Goal: Task Accomplishment & Management: Manage account settings

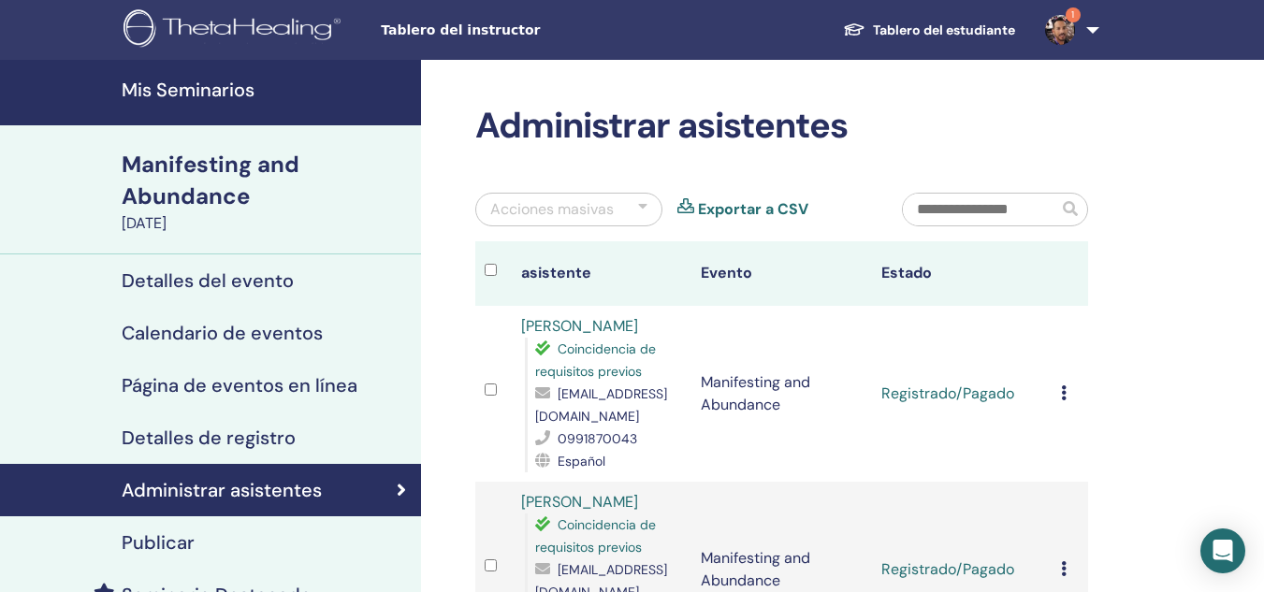
scroll to position [150, 0]
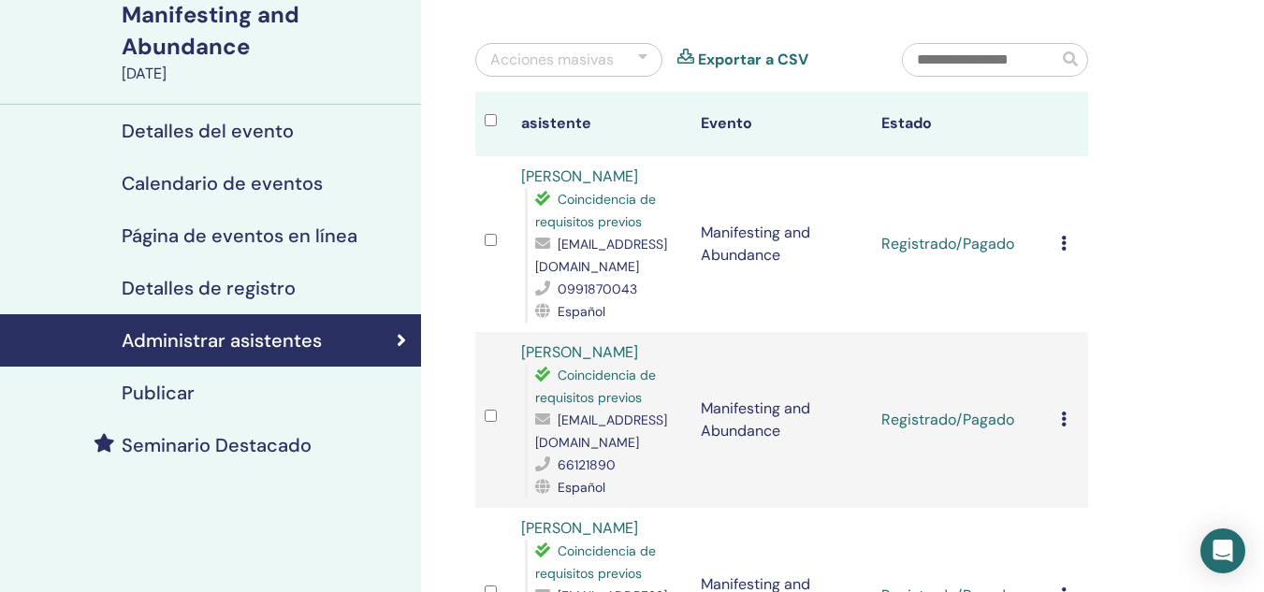
click at [1065, 242] on icon at bounding box center [1064, 243] width 6 height 15
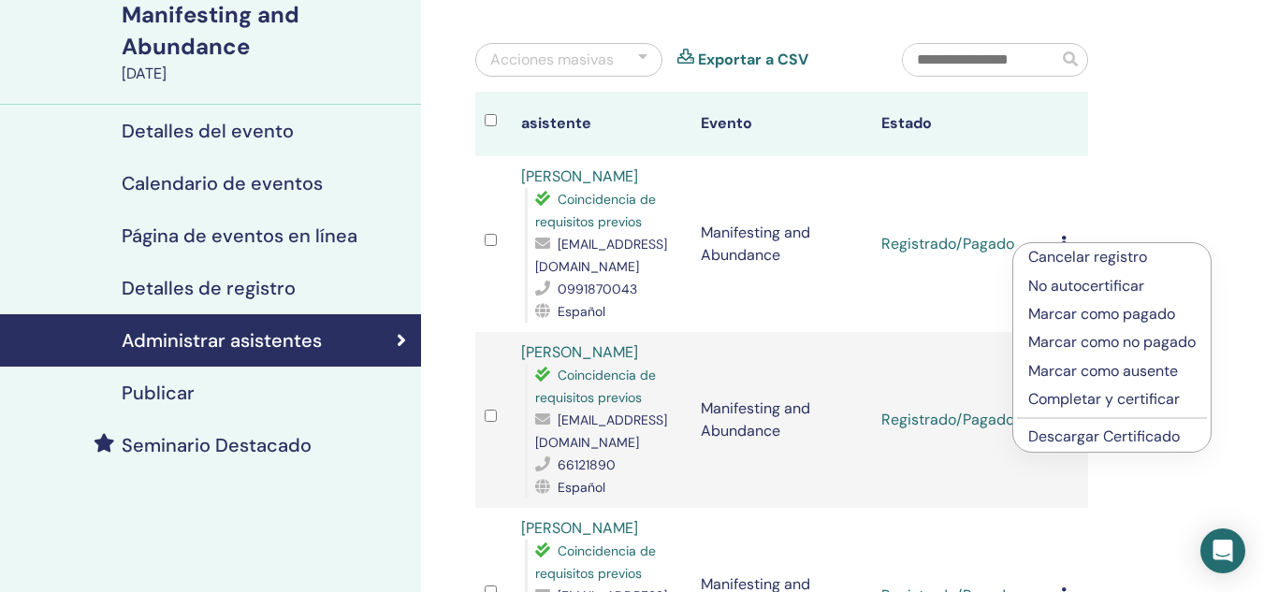
click at [1086, 398] on p "Completar y certificar" at bounding box center [1111, 399] width 167 height 22
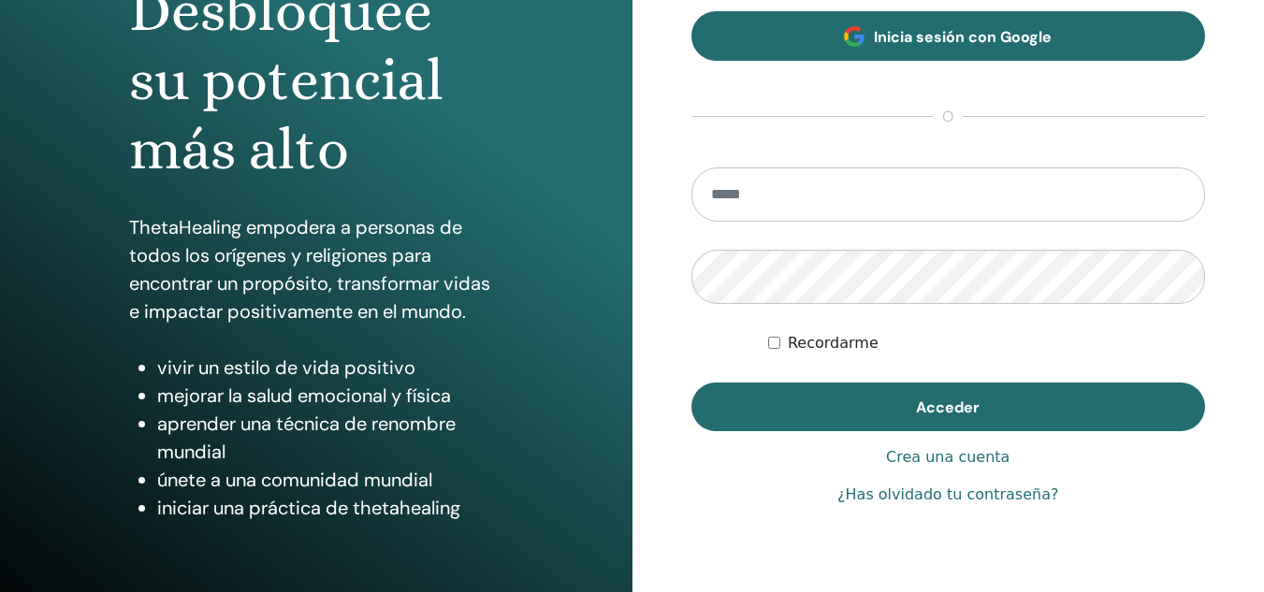
scroll to position [228, 0]
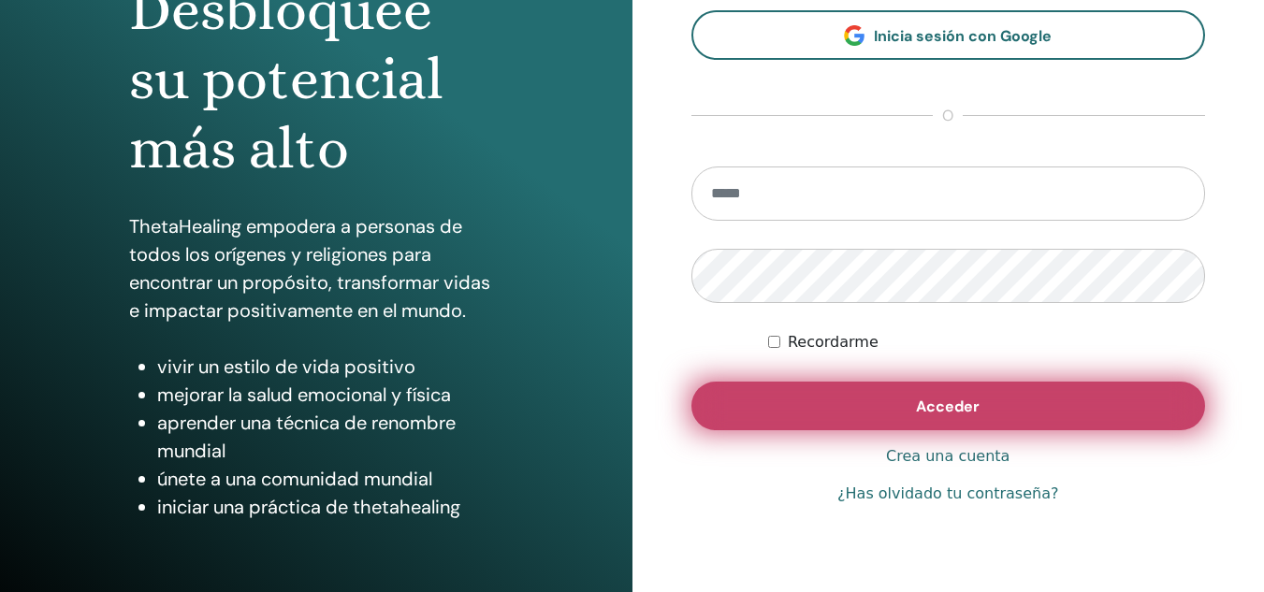
type input "**********"
click at [902, 410] on button "Acceder" at bounding box center [948, 406] width 514 height 49
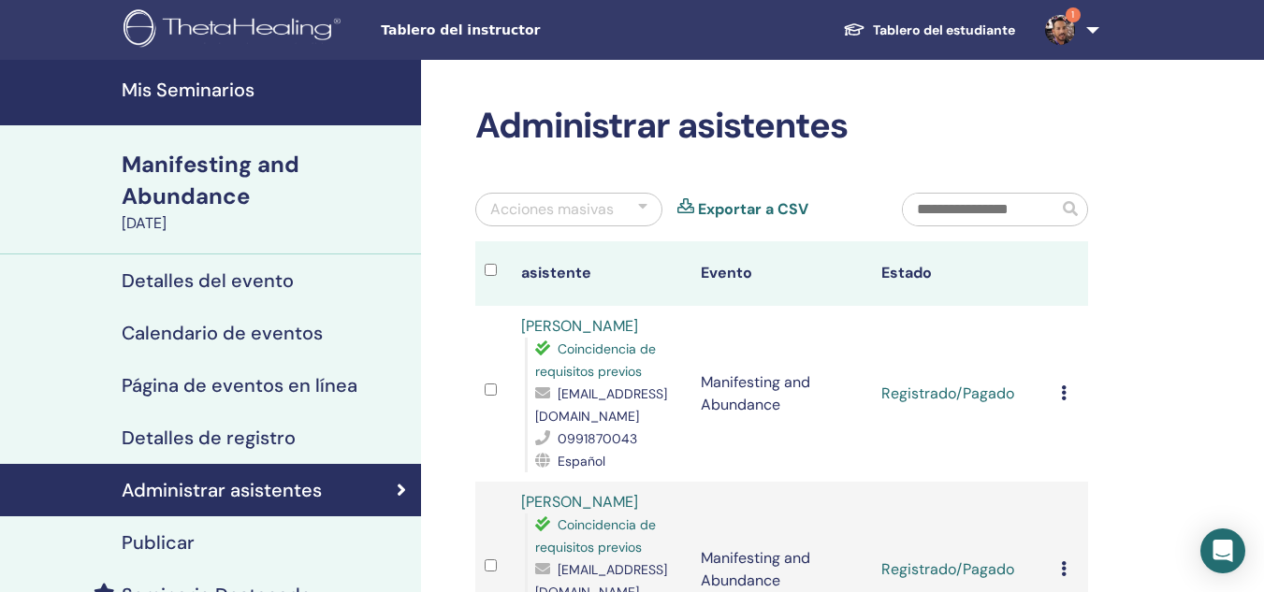
click at [1058, 395] on td "Cancelar registro No autocertificar Marcar como pagado Marcar como no pagado Ma…" at bounding box center [1069, 394] width 36 height 176
click at [1064, 396] on icon at bounding box center [1064, 392] width 6 height 15
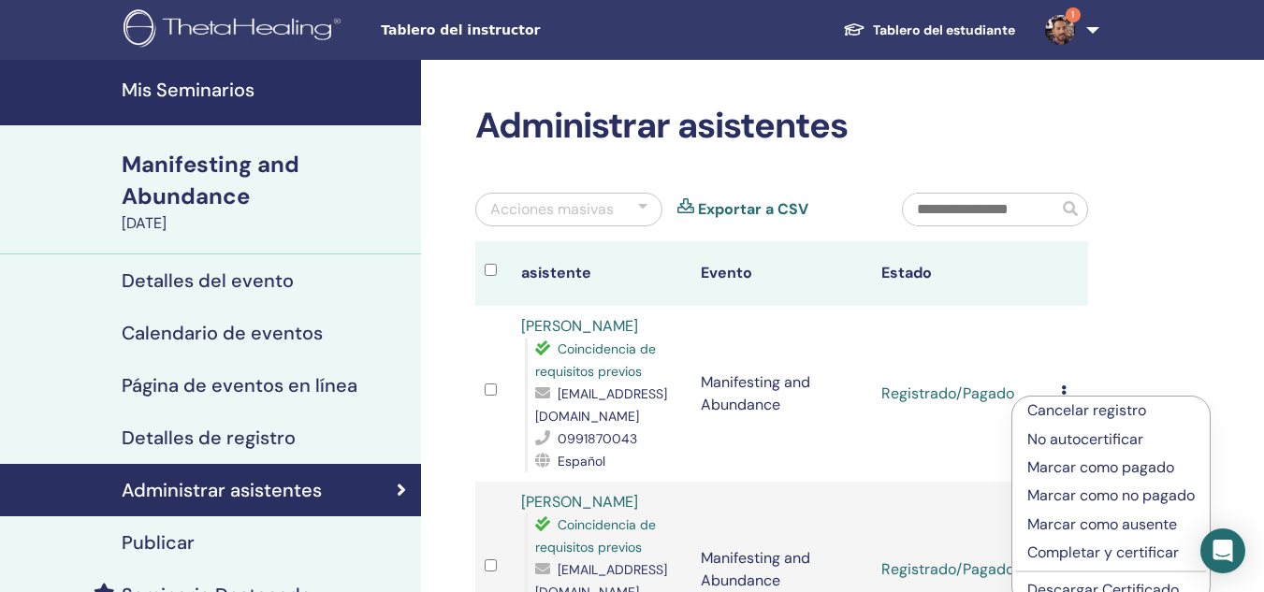
click at [1076, 549] on p "Completar y certificar" at bounding box center [1110, 553] width 167 height 22
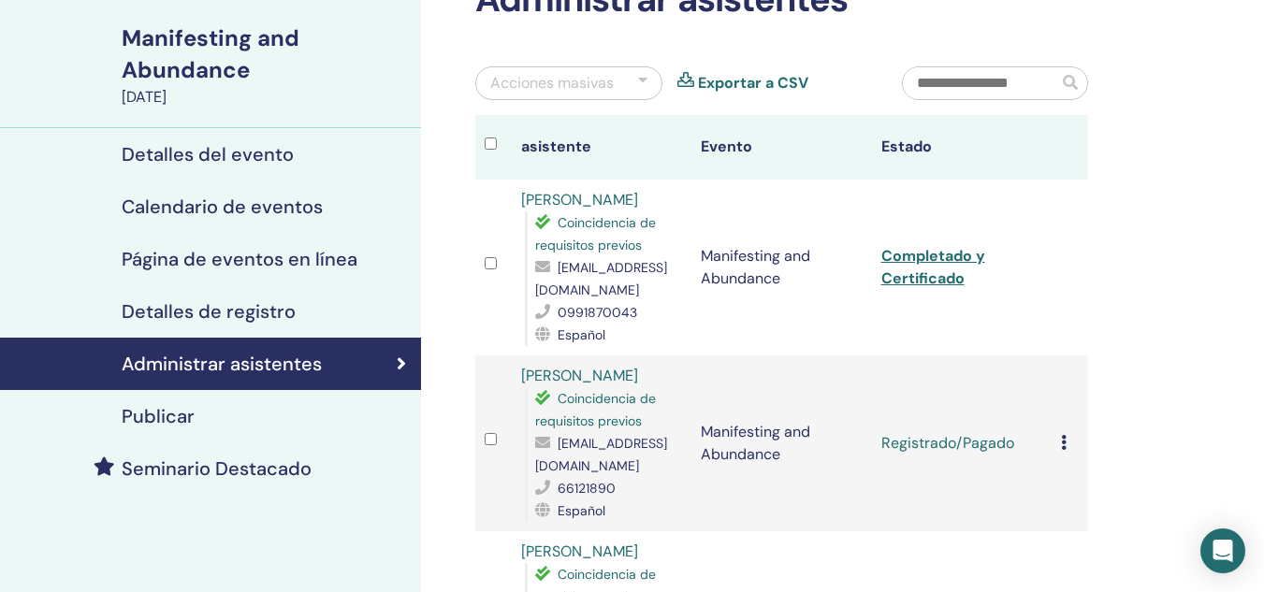
scroll to position [134, 0]
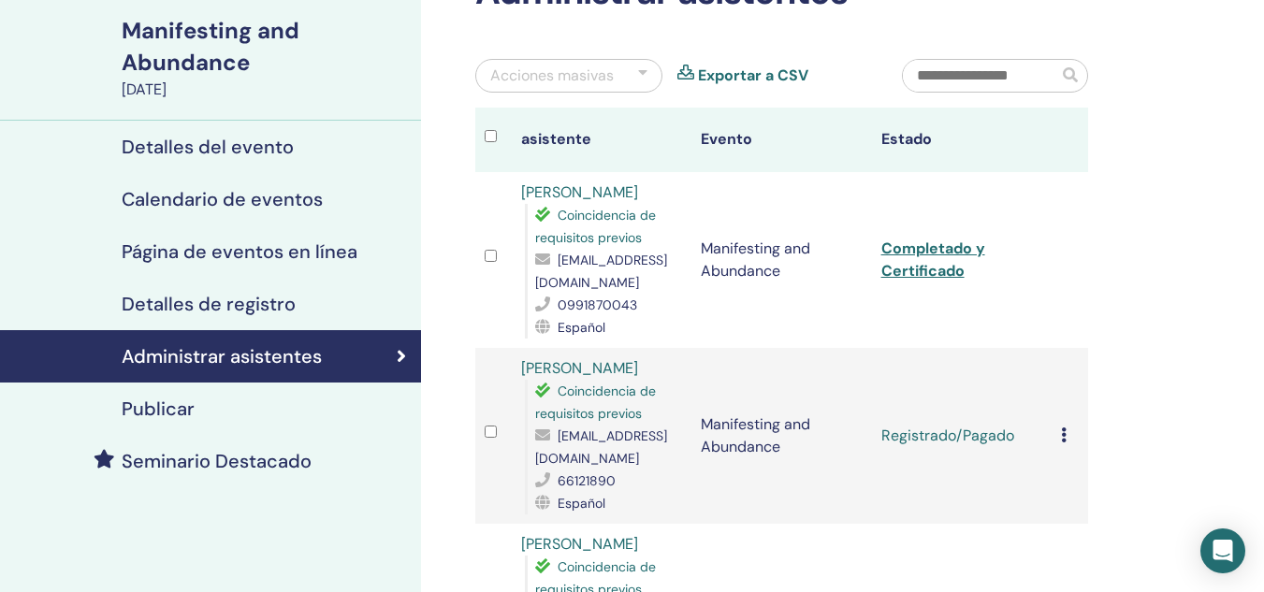
click at [1064, 427] on icon at bounding box center [1064, 434] width 6 height 15
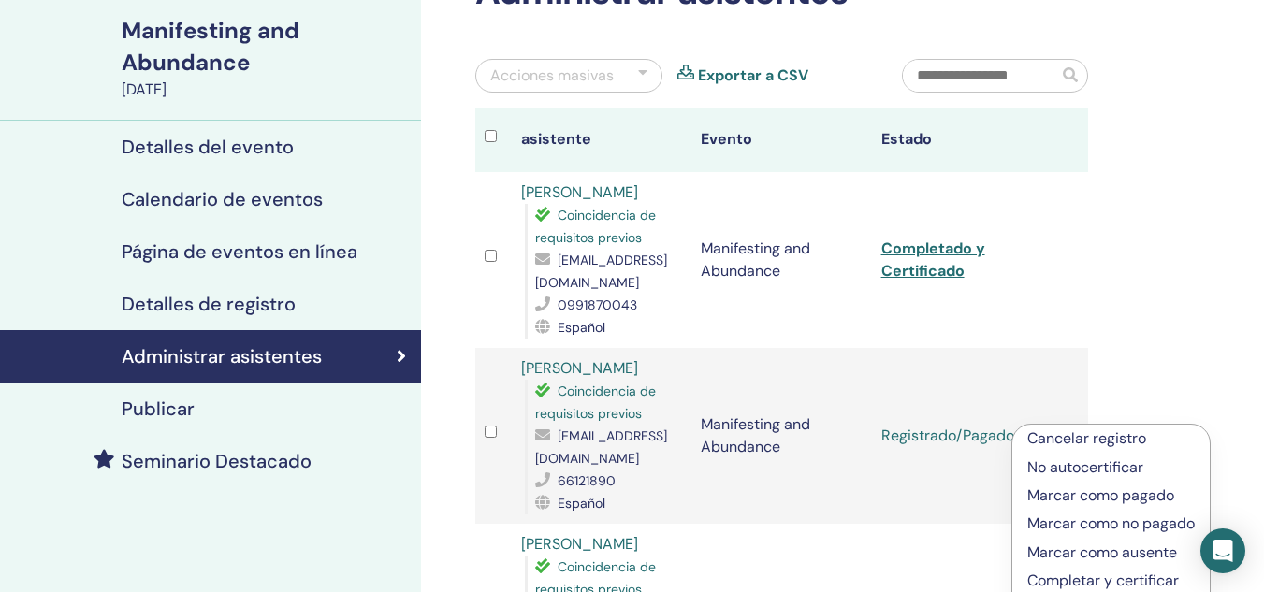
click at [1074, 577] on p "Completar y certificar" at bounding box center [1110, 581] width 167 height 22
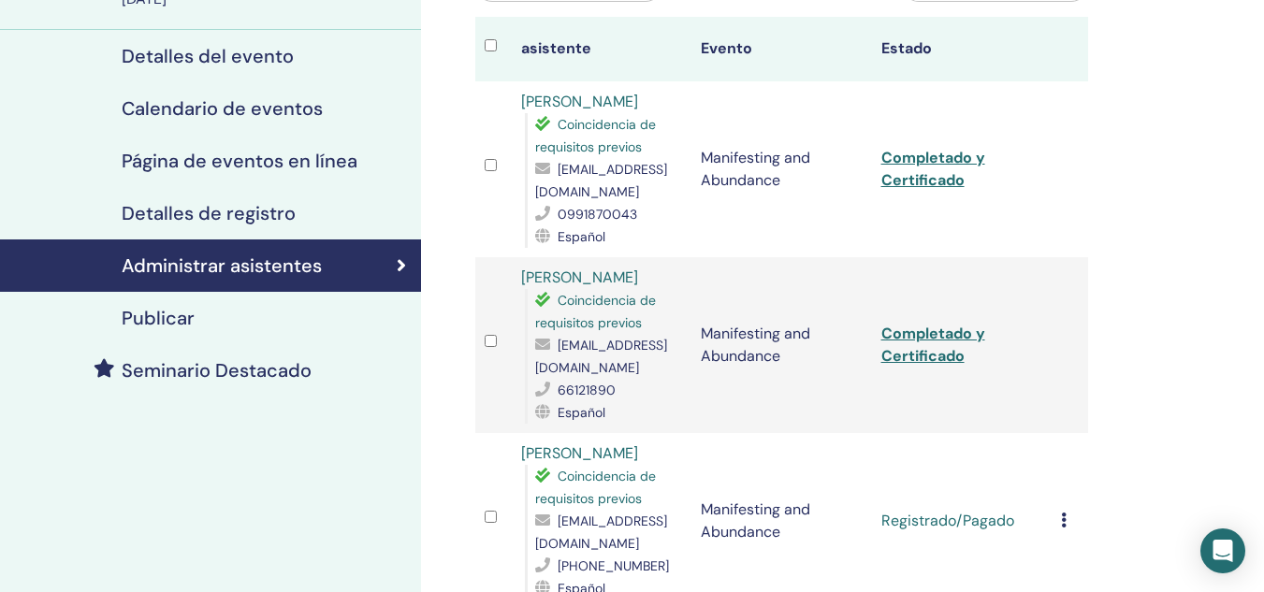
scroll to position [233, 0]
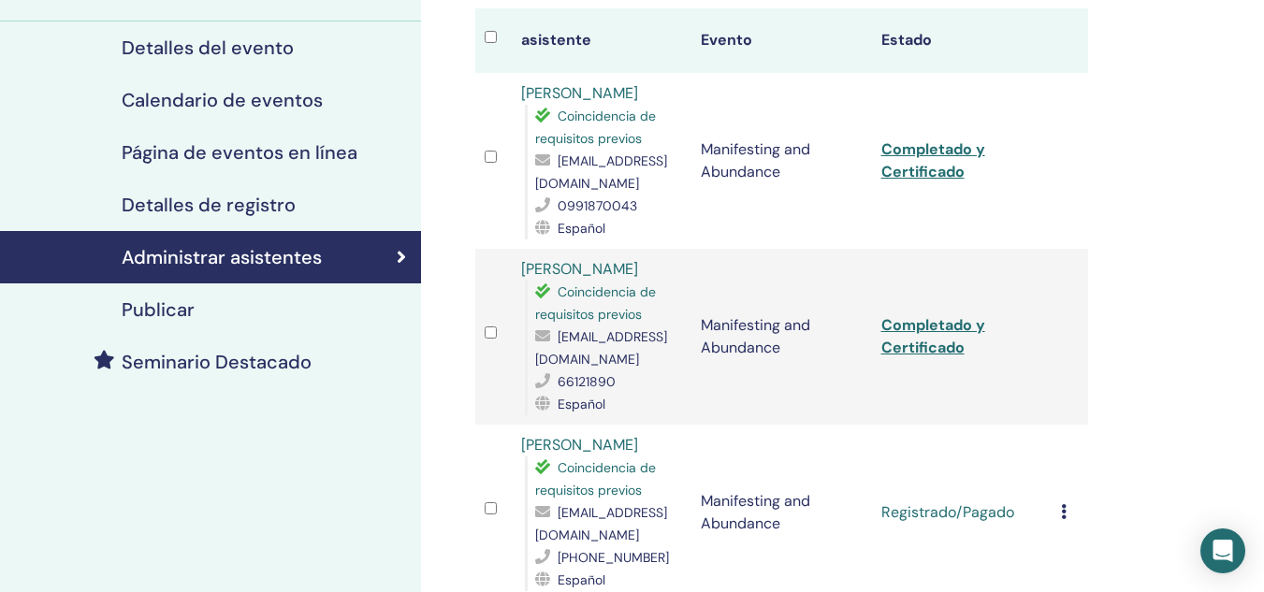
click at [1062, 504] on icon at bounding box center [1064, 511] width 6 height 15
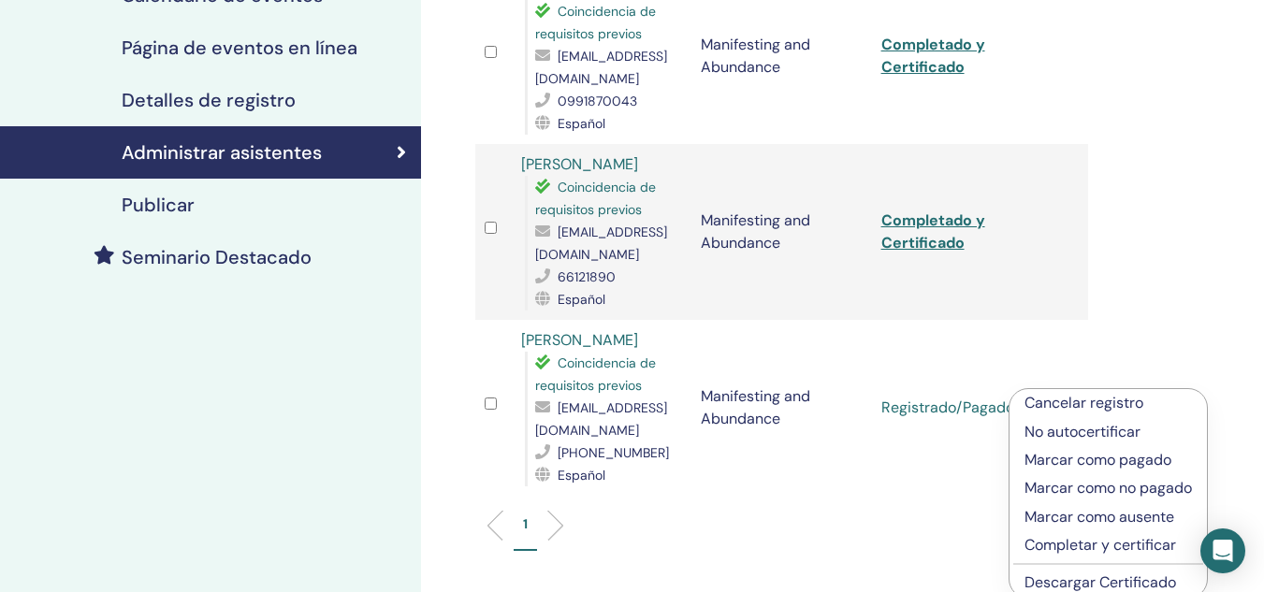
scroll to position [339, 0]
click at [1077, 543] on p "Completar y certificar" at bounding box center [1107, 544] width 167 height 22
